Goal: Communication & Community: Answer question/provide support

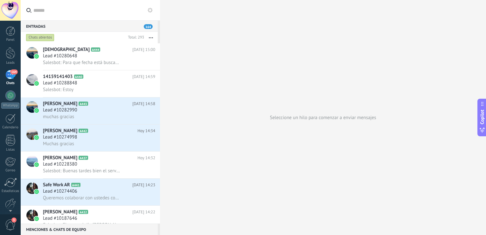
scroll to position [9, 0]
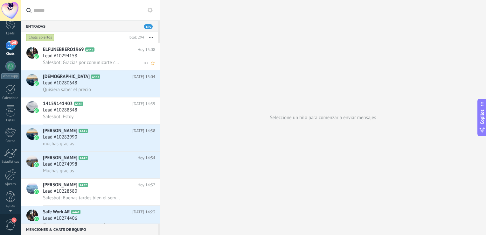
click at [74, 55] on span "Lead #10294158" at bounding box center [60, 56] width 34 height 6
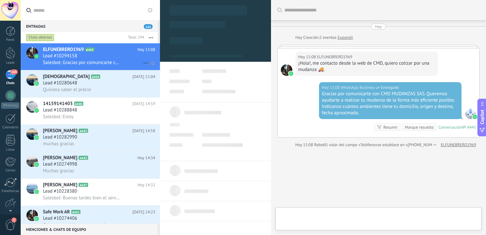
scroll to position [24, 0]
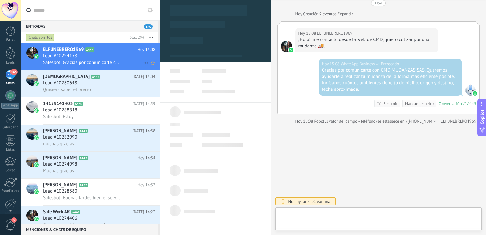
type textarea "**********"
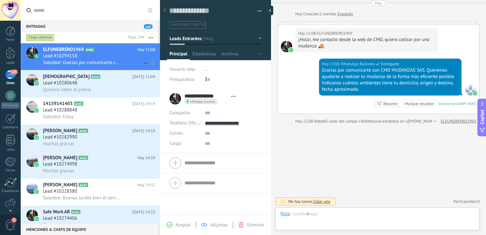
scroll to position [19, 0]
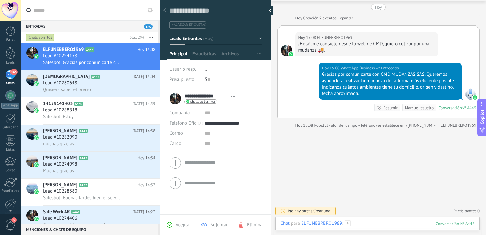
click at [365, 223] on div at bounding box center [377, 229] width 194 height 19
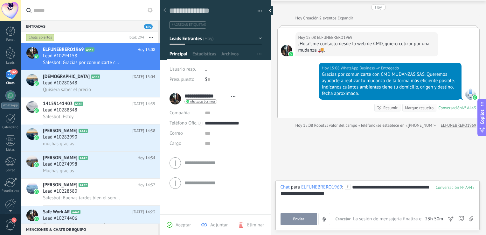
click at [297, 220] on span "Enviar" at bounding box center [298, 218] width 11 height 4
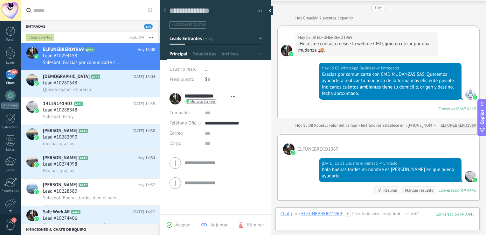
scroll to position [89, 0]
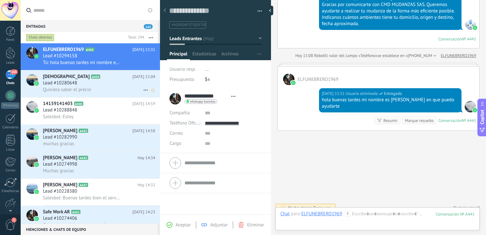
click at [79, 79] on h2 "Rama A444" at bounding box center [87, 76] width 89 height 6
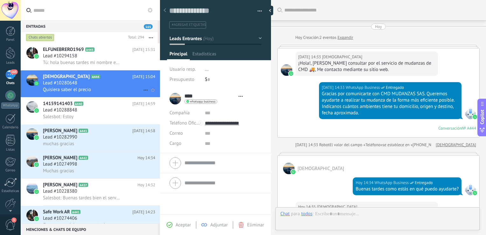
type textarea "**********"
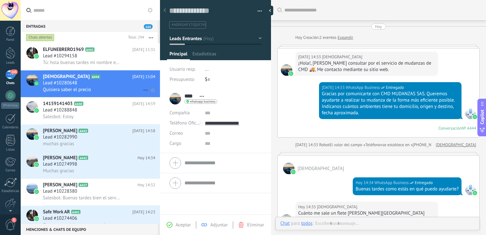
scroll to position [237, 0]
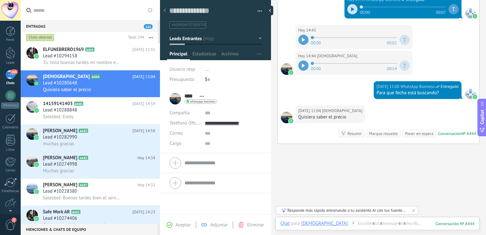
click at [304, 35] on div at bounding box center [303, 40] width 10 height 10
click at [303, 64] on icon at bounding box center [303, 66] width 3 height 4
click at [330, 222] on div at bounding box center [377, 229] width 194 height 19
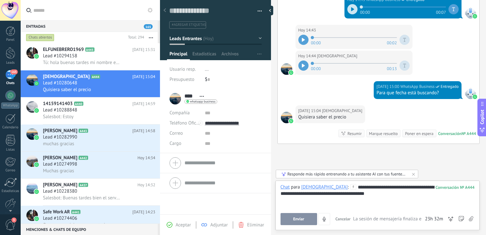
click at [300, 219] on span "Enviar" at bounding box center [298, 218] width 11 height 4
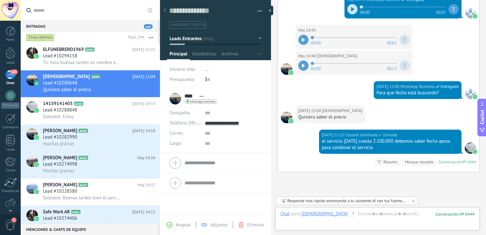
scroll to position [278, 0]
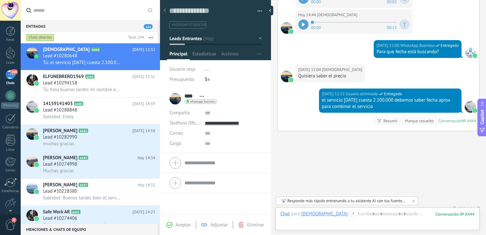
click at [75, 9] on input "text" at bounding box center [93, 10] width 121 height 20
